Goal: Task Accomplishment & Management: Use online tool/utility

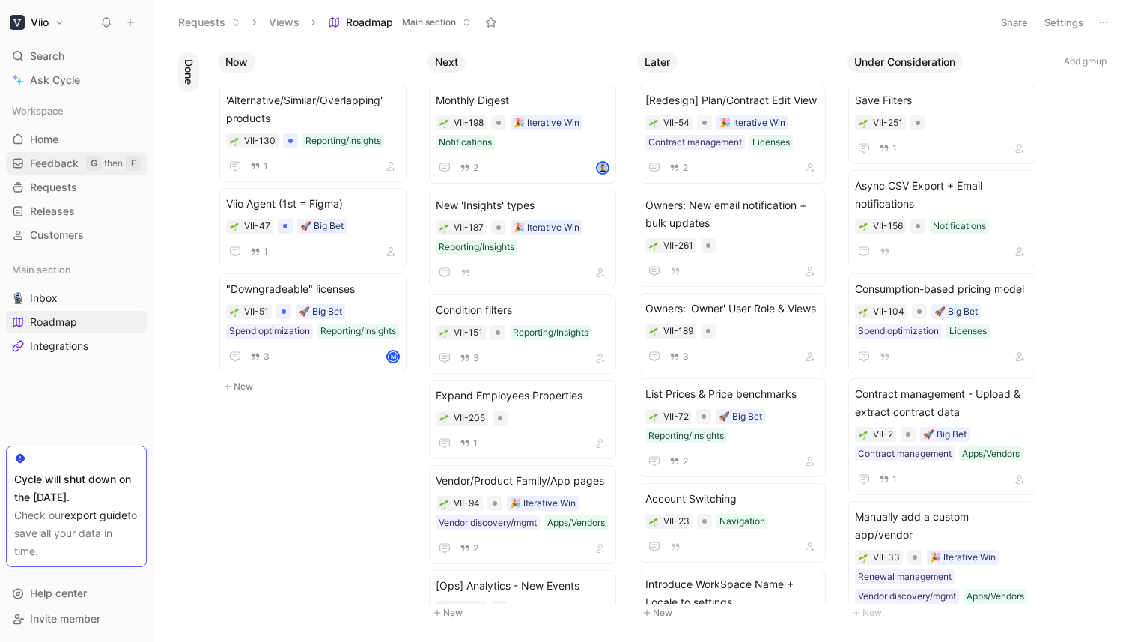
click at [50, 164] on span "Feedback" at bounding box center [54, 163] width 49 height 15
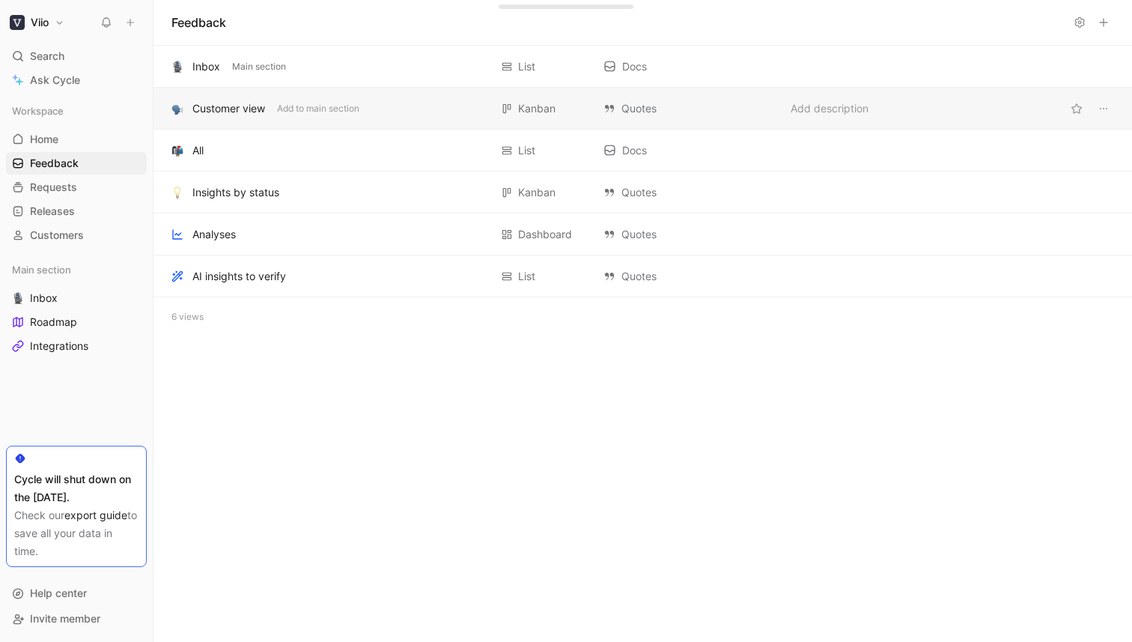
click at [237, 106] on div "Customer view" at bounding box center [228, 109] width 73 height 18
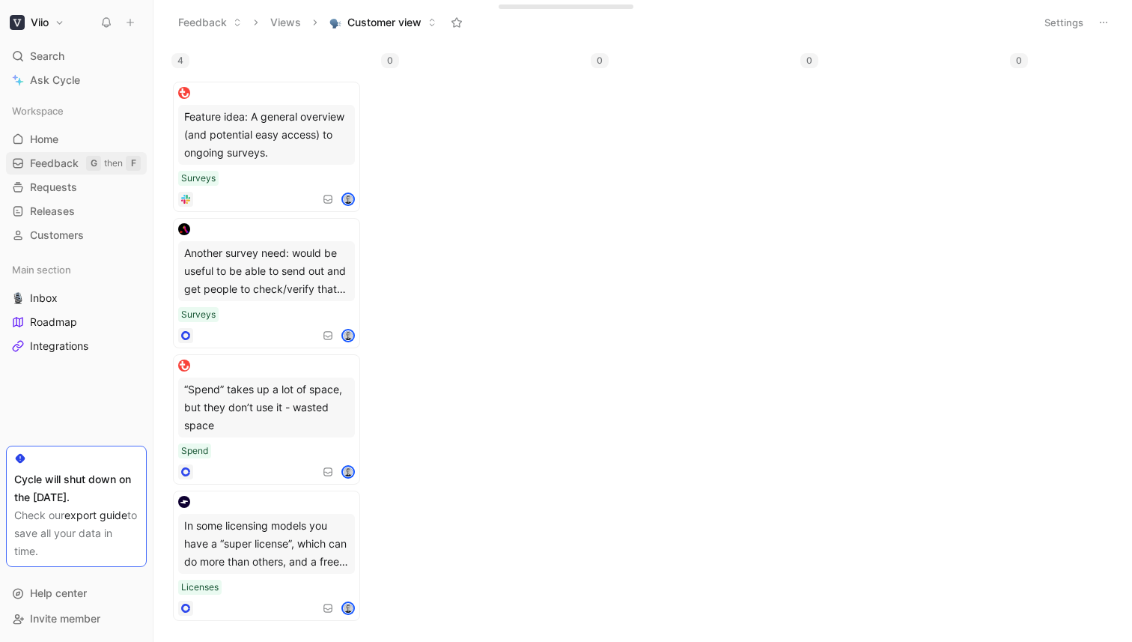
click at [57, 168] on span "Feedback" at bounding box center [54, 163] width 49 height 15
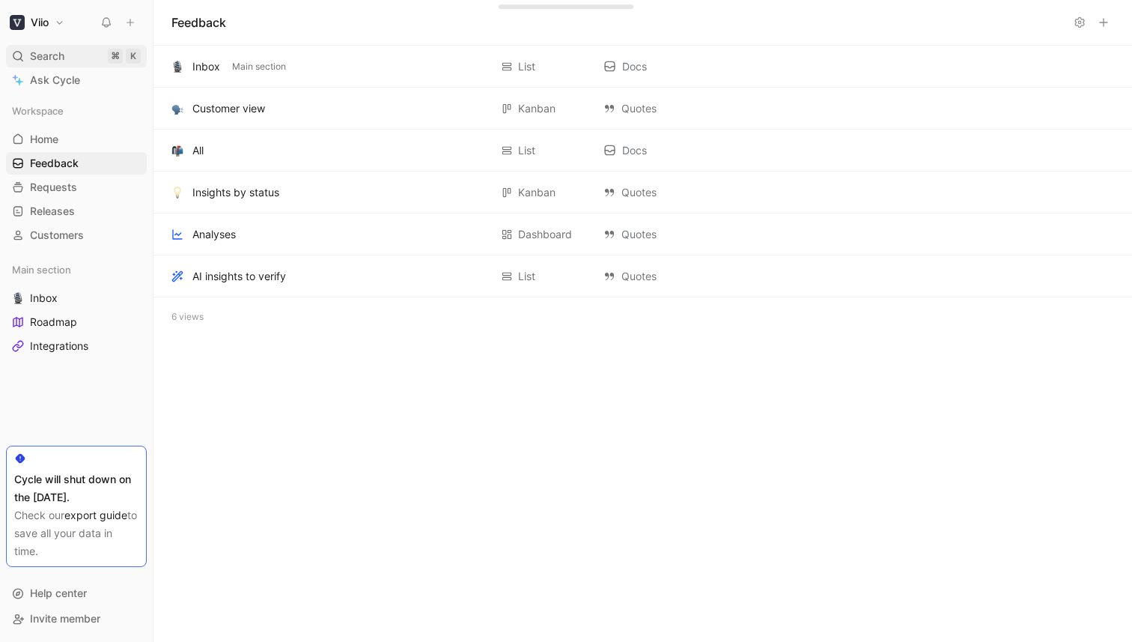
click at [55, 61] on span "Search" at bounding box center [47, 56] width 34 height 18
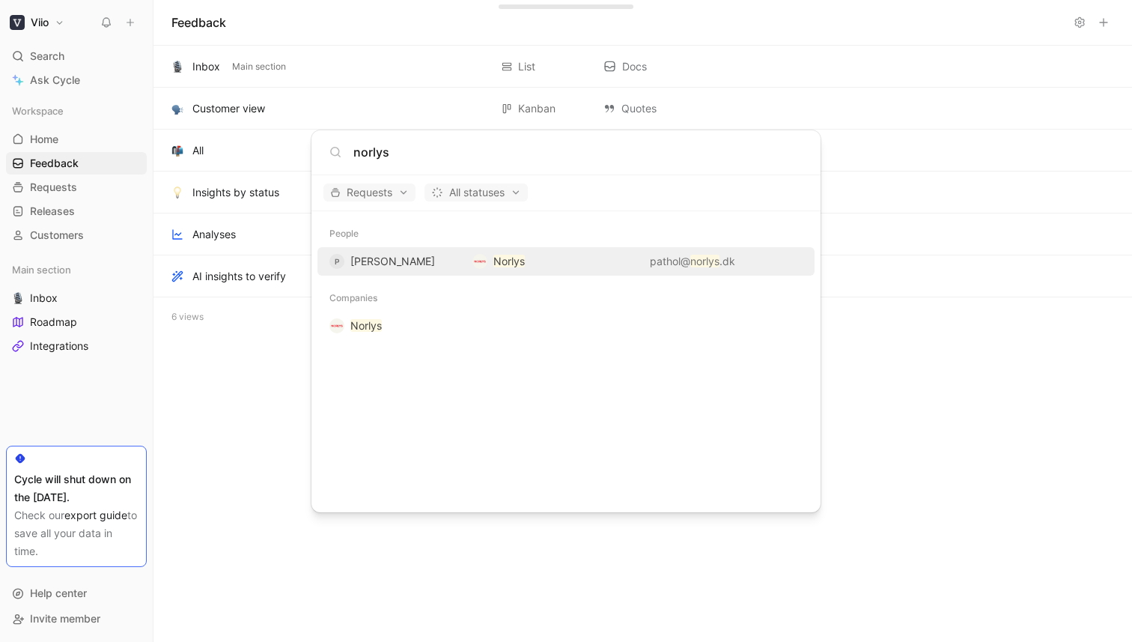
type input "norlys"
click at [447, 261] on div "P [PERSON_NAME]" at bounding box center [394, 261] width 131 height 18
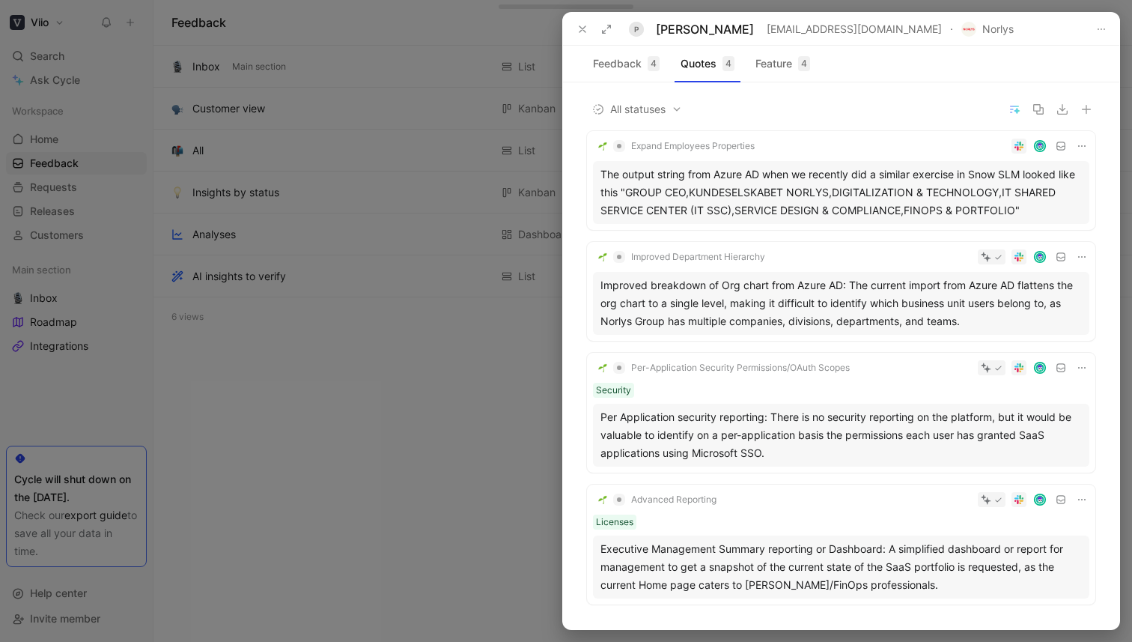
click at [931, 186] on div "The output string from Azure AD when we recently did a similar exercise in Snow…" at bounding box center [840, 192] width 481 height 54
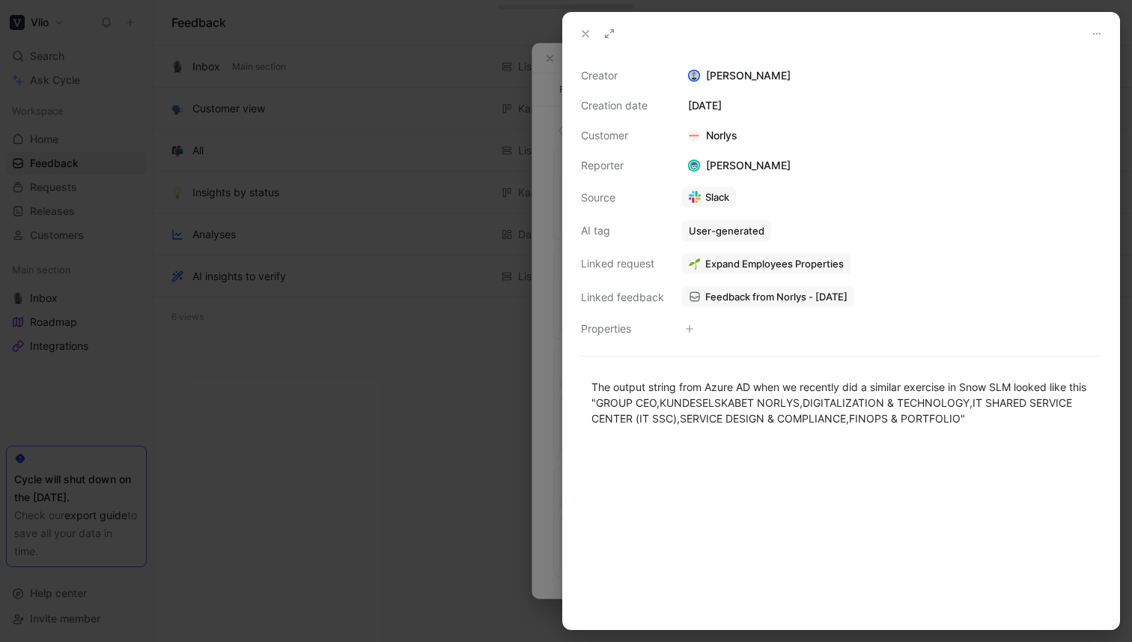
click at [760, 299] on span "Feedback from Norlys - [DATE]" at bounding box center [776, 296] width 142 height 13
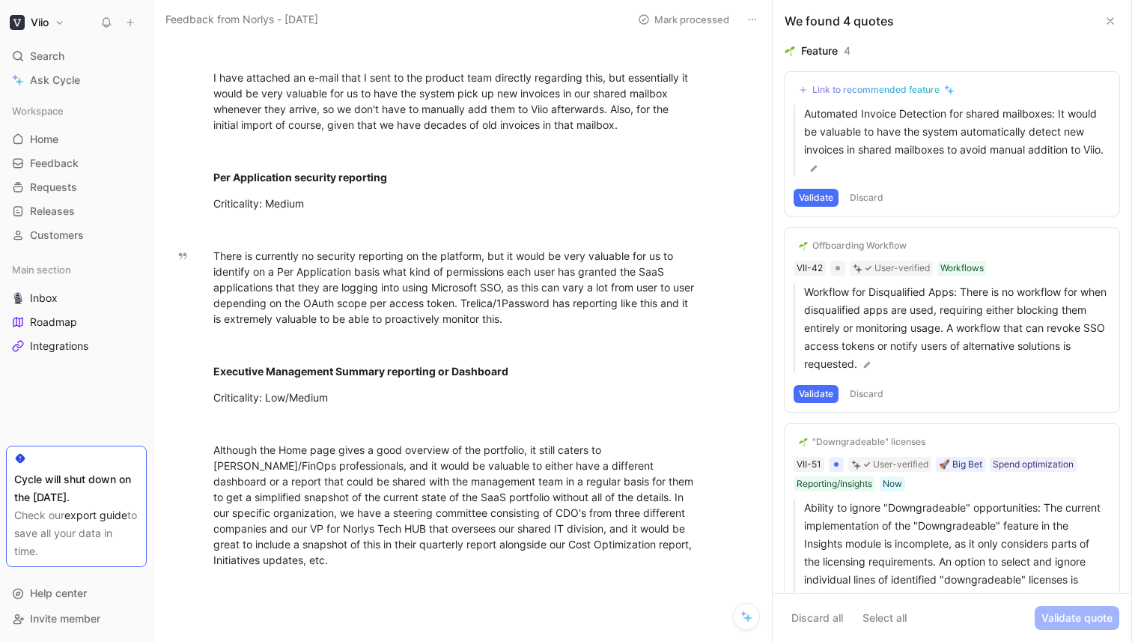
scroll to position [1136, 0]
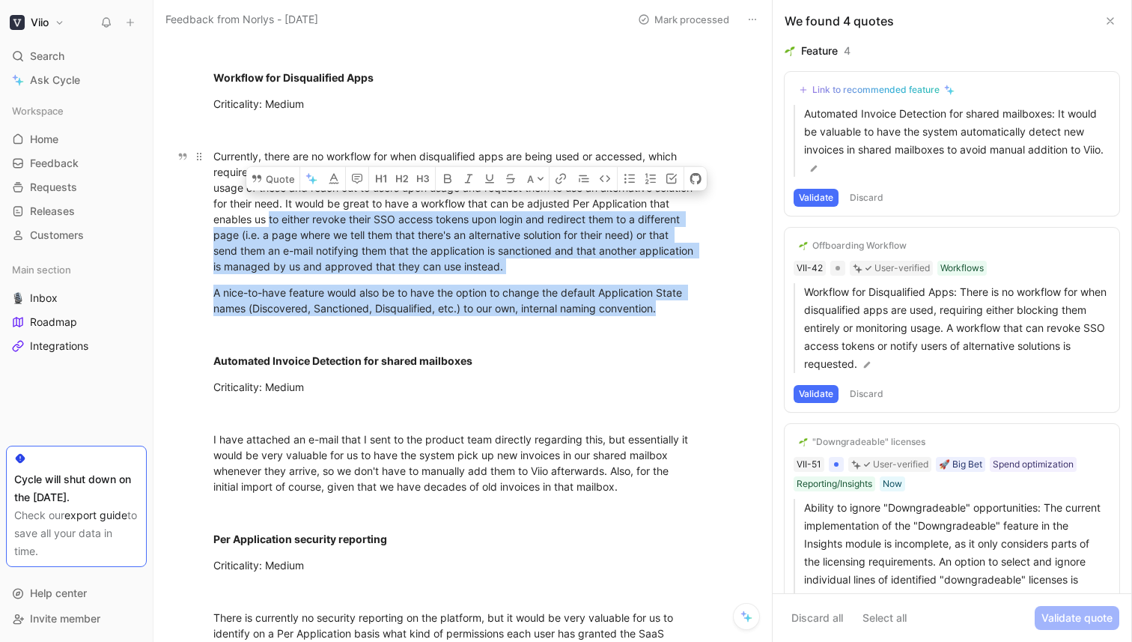
drag, startPoint x: 555, startPoint y: 320, endPoint x: 292, endPoint y: 222, distance: 280.5
click at [292, 222] on div "Currently, there are no workflow for when disqualified apps are being used or a…" at bounding box center [455, 211] width 484 height 126
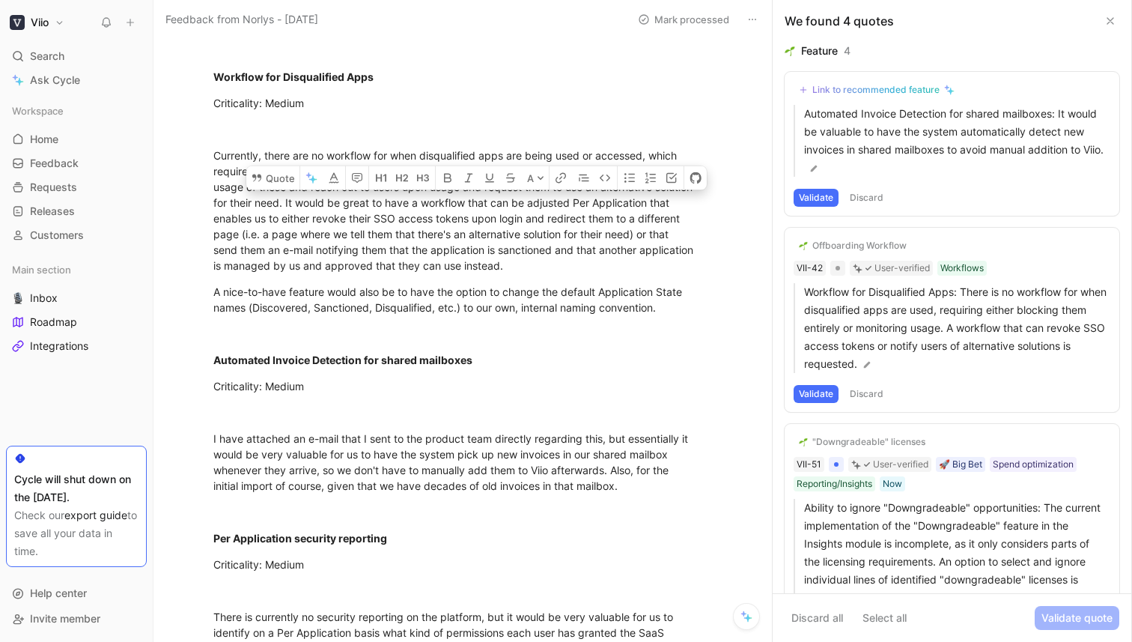
click at [525, 378] on div "Criticality: Medium" at bounding box center [455, 386] width 484 height 16
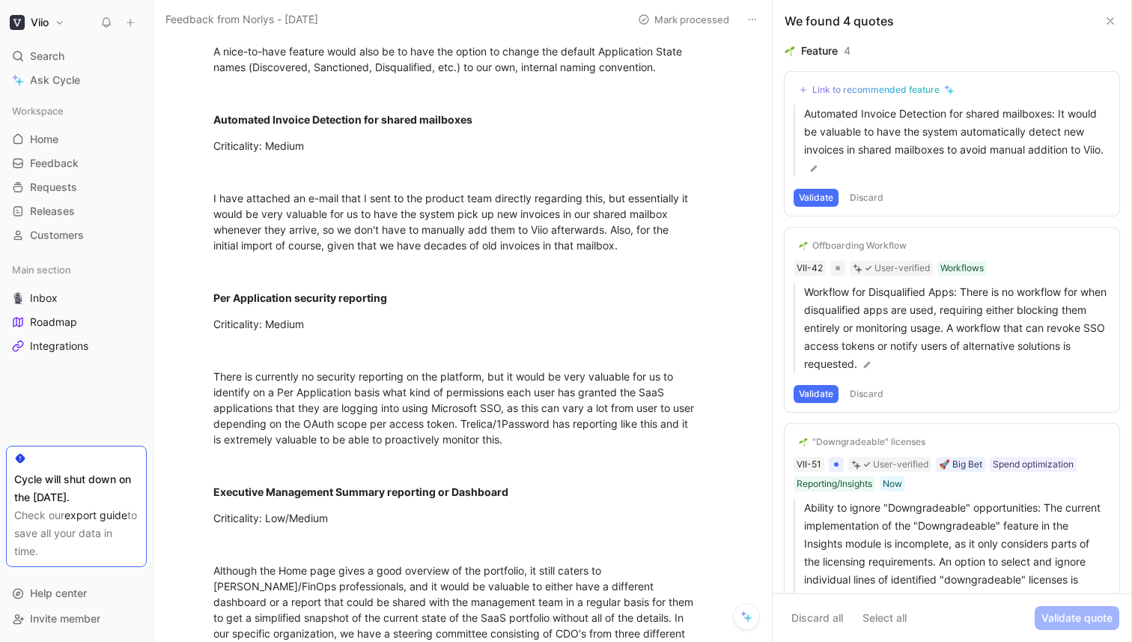
scroll to position [1464, 0]
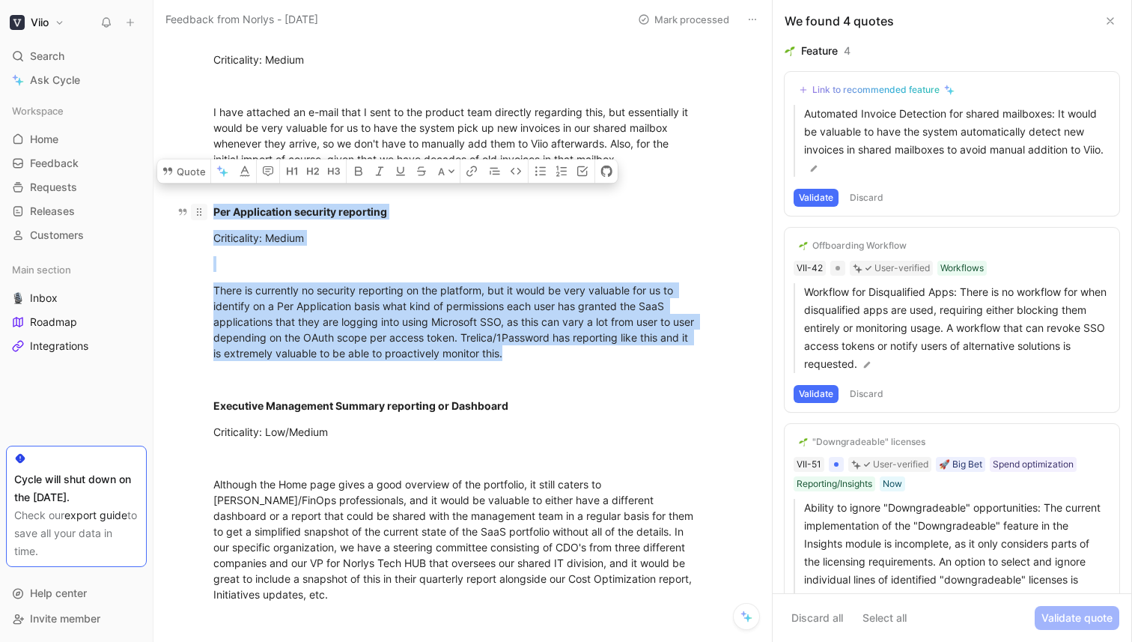
drag, startPoint x: 555, startPoint y: 355, endPoint x: 205, endPoint y: 213, distance: 377.8
click at [191, 183] on button "Quote" at bounding box center [183, 171] width 53 height 24
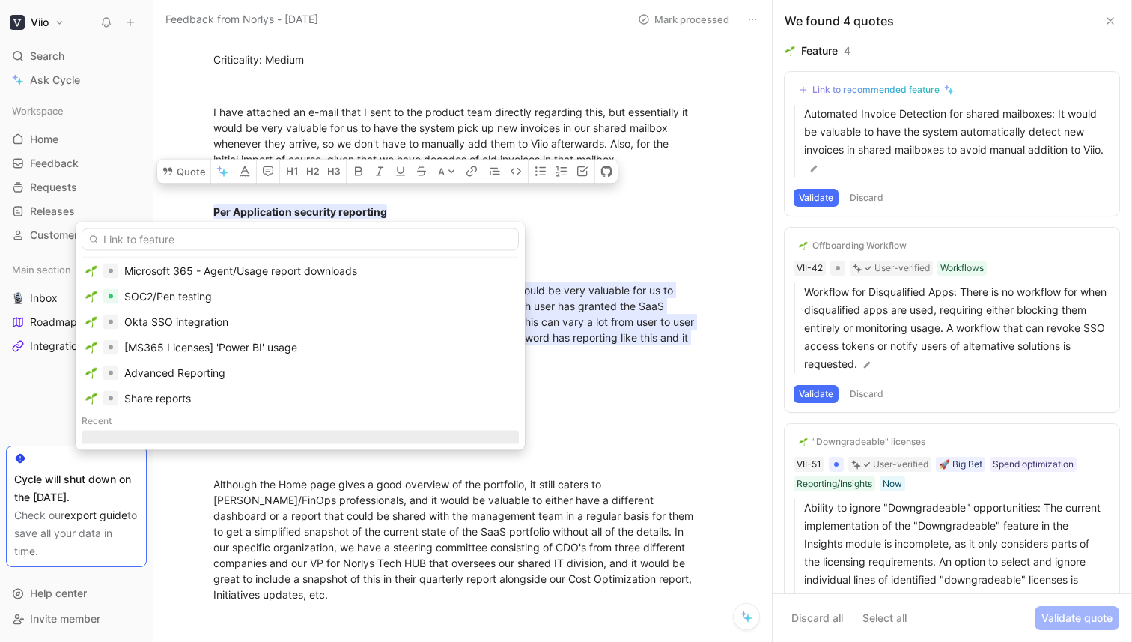
scroll to position [0, 0]
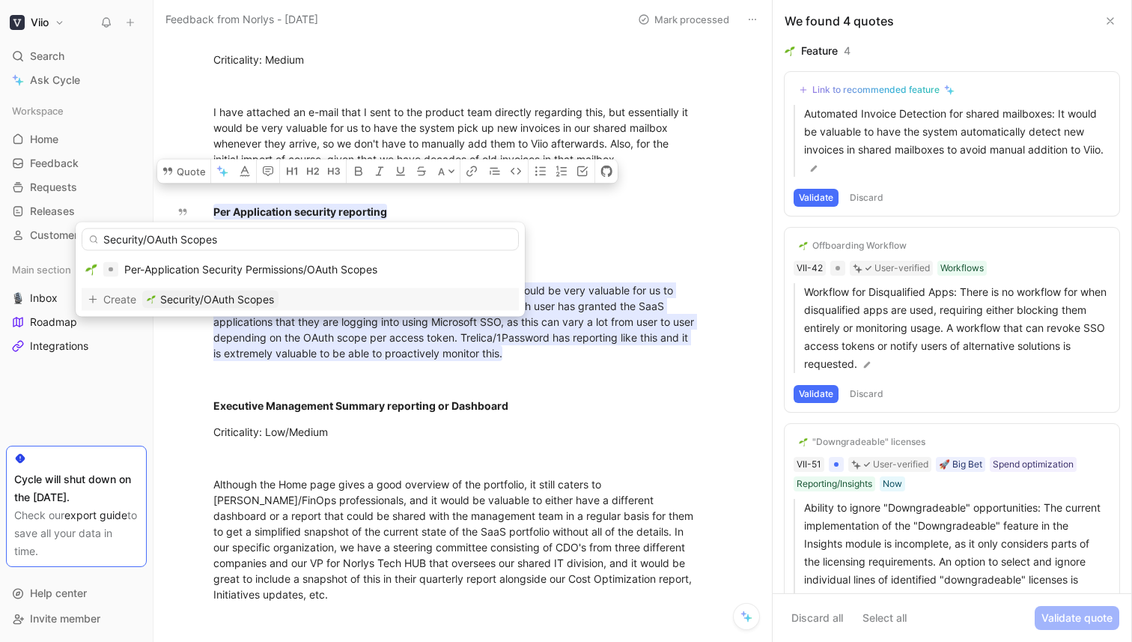
click at [204, 237] on input "Security/OAuth Scopes" at bounding box center [300, 239] width 437 height 22
type input "Security/OAuth Permissions Reporting"
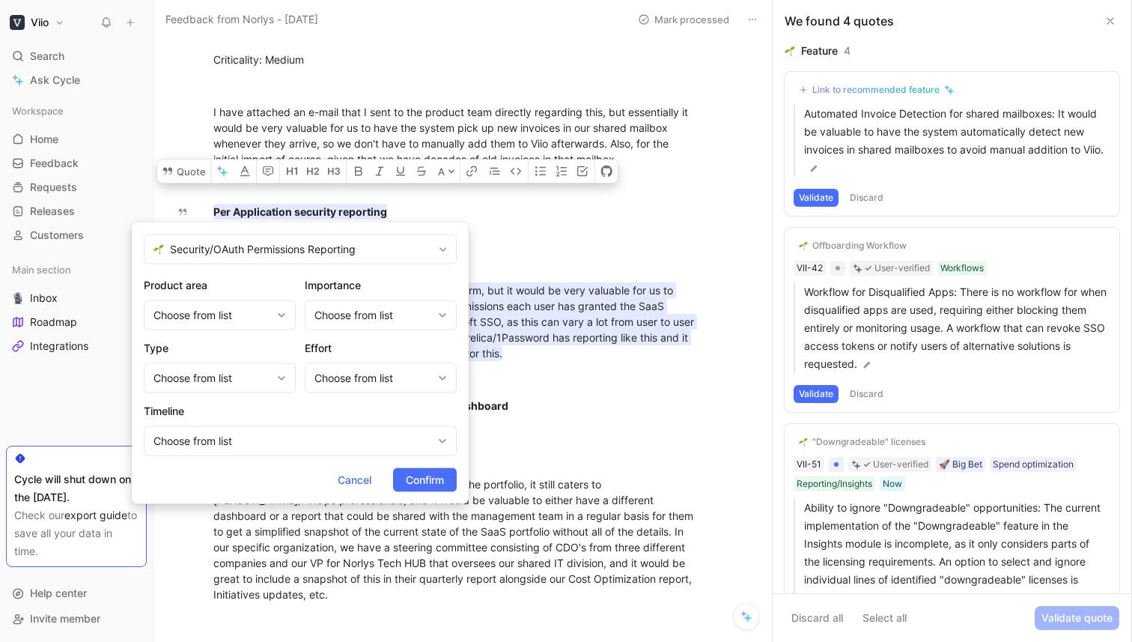
click at [417, 480] on span "Confirm" at bounding box center [425, 480] width 38 height 18
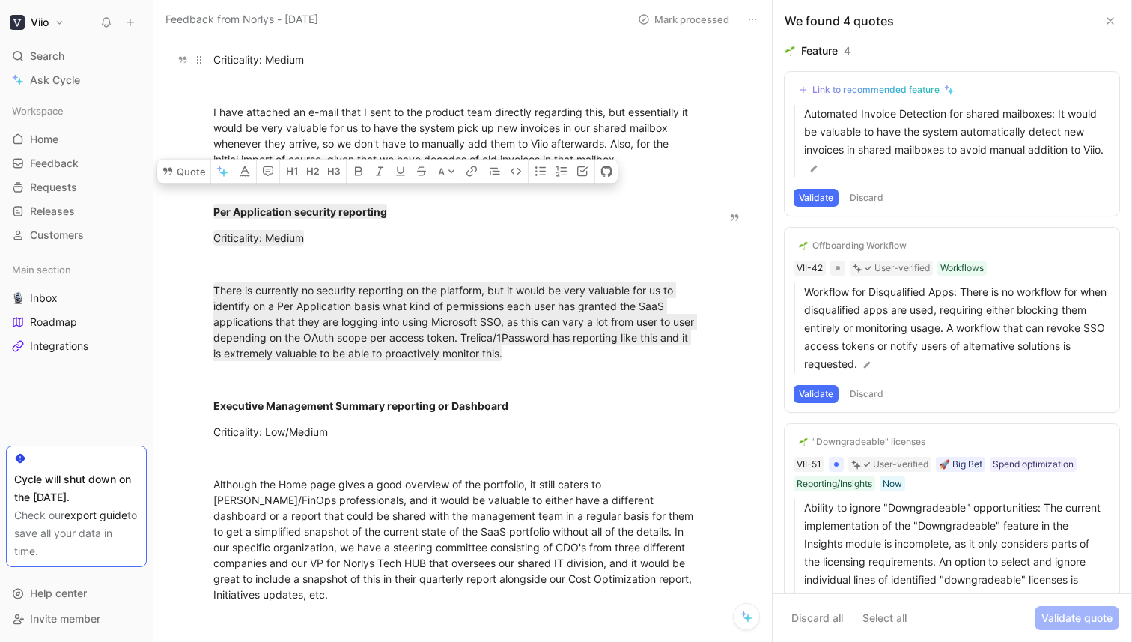
click at [556, 70] on p "Criticality: Medium" at bounding box center [455, 59] width 541 height 25
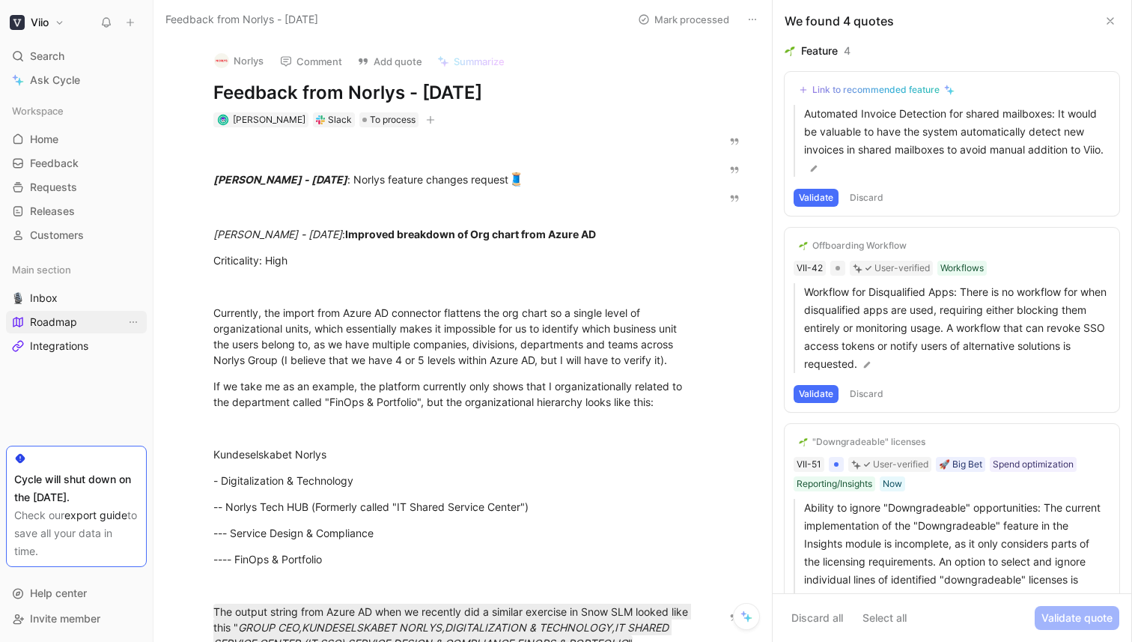
click at [52, 324] on span "Roadmap" at bounding box center [53, 321] width 47 height 15
